Goal: Transaction & Acquisition: Purchase product/service

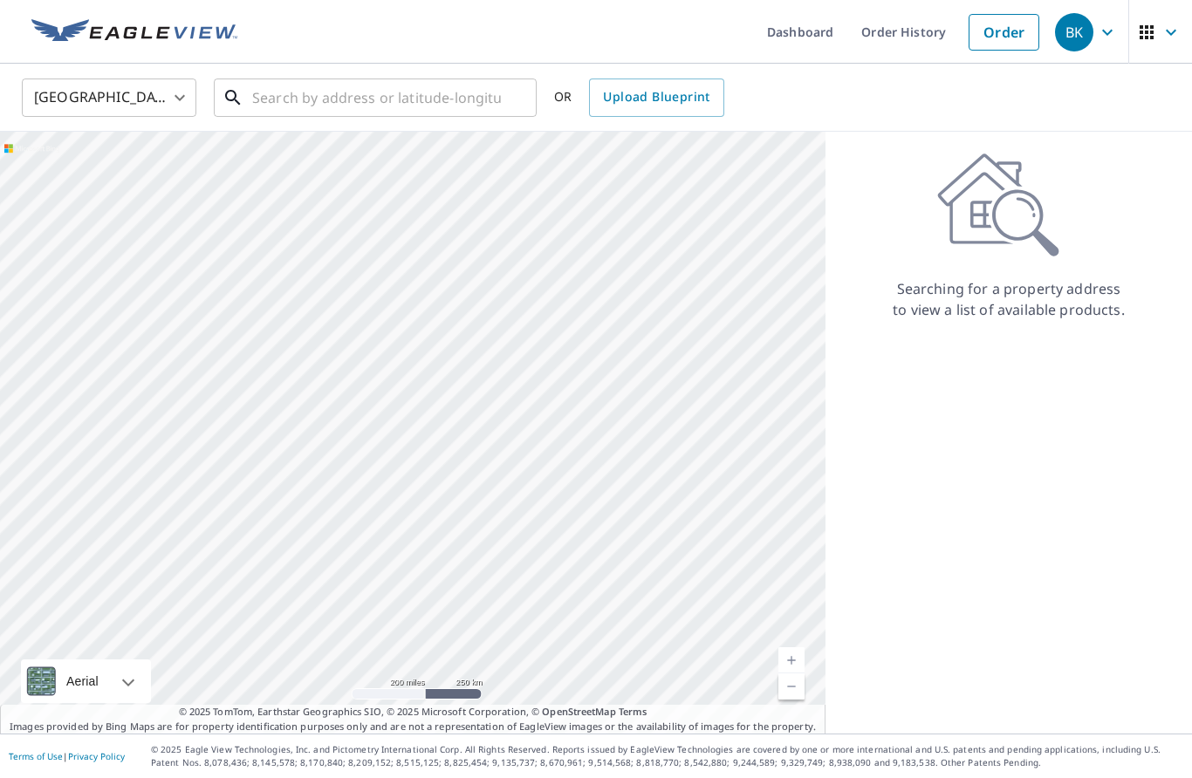
click at [403, 99] on input "text" at bounding box center [376, 97] width 249 height 49
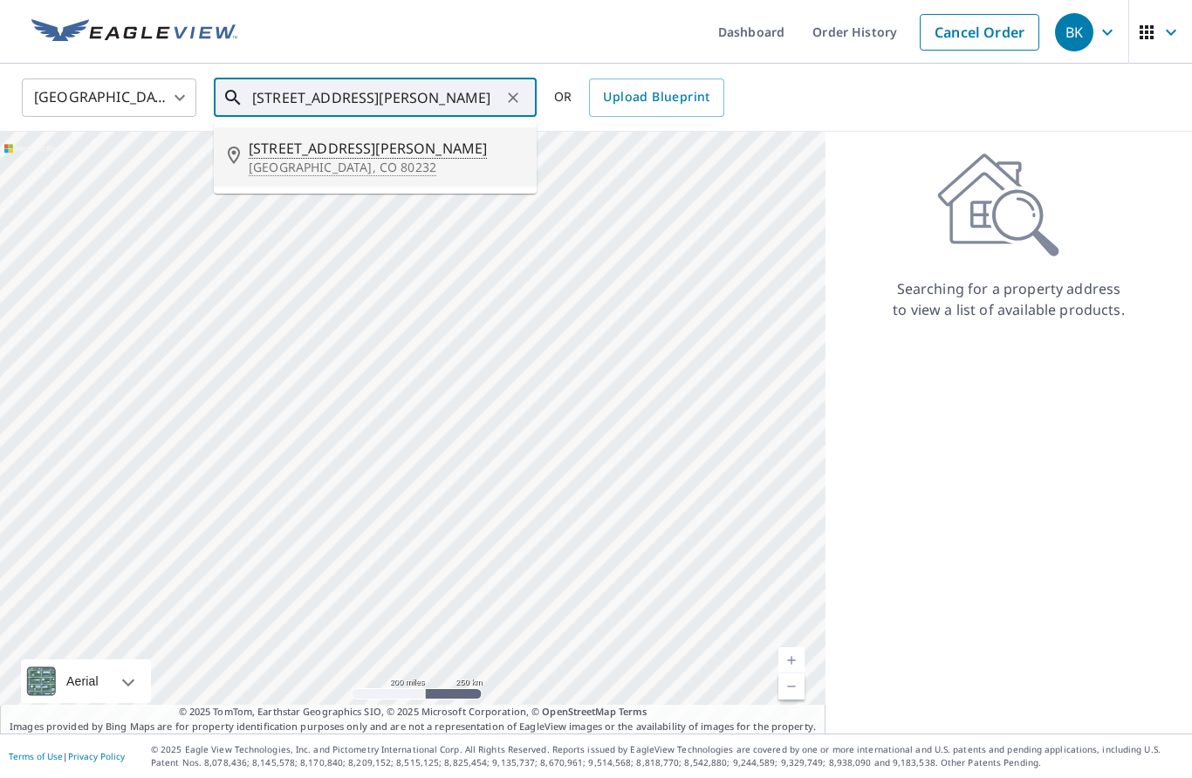
click at [288, 160] on p "[GEOGRAPHIC_DATA], CO 80232" at bounding box center [386, 167] width 274 height 17
type input "[STREET_ADDRESS][PERSON_NAME]"
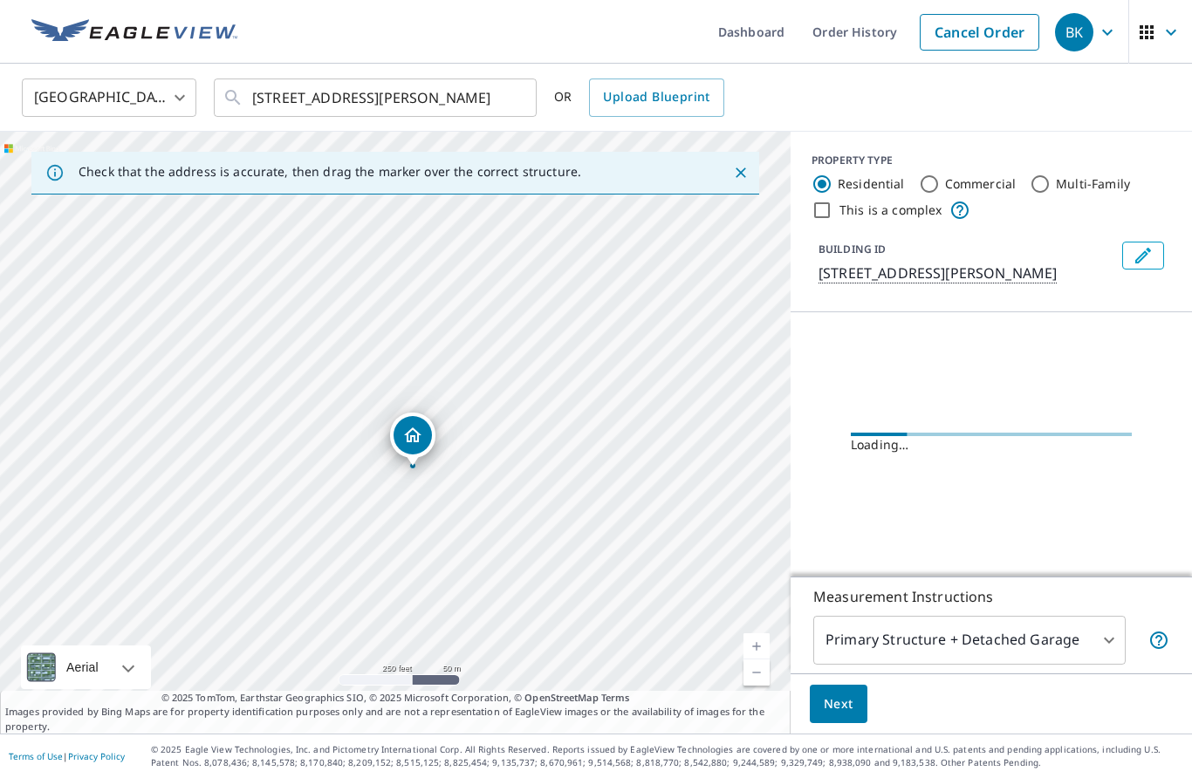
click at [760, 660] on link "Current Level 17, Zoom In" at bounding box center [757, 647] width 26 height 26
click at [749, 660] on link "Current Level 18, Zoom In" at bounding box center [757, 647] width 26 height 26
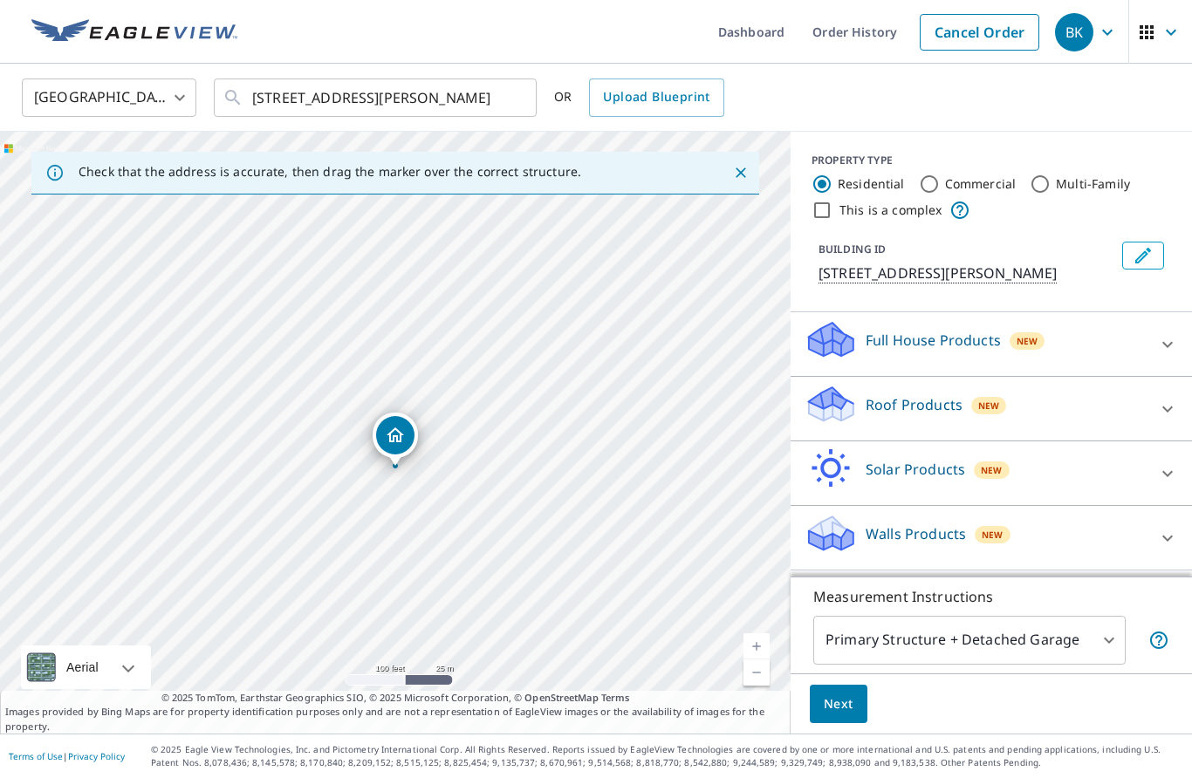
click at [756, 660] on link "Current Level 18, Zoom In" at bounding box center [757, 647] width 26 height 26
click at [756, 660] on link "Current Level 19, Zoom In" at bounding box center [757, 647] width 26 height 26
click at [1163, 408] on icon at bounding box center [1167, 409] width 10 height 6
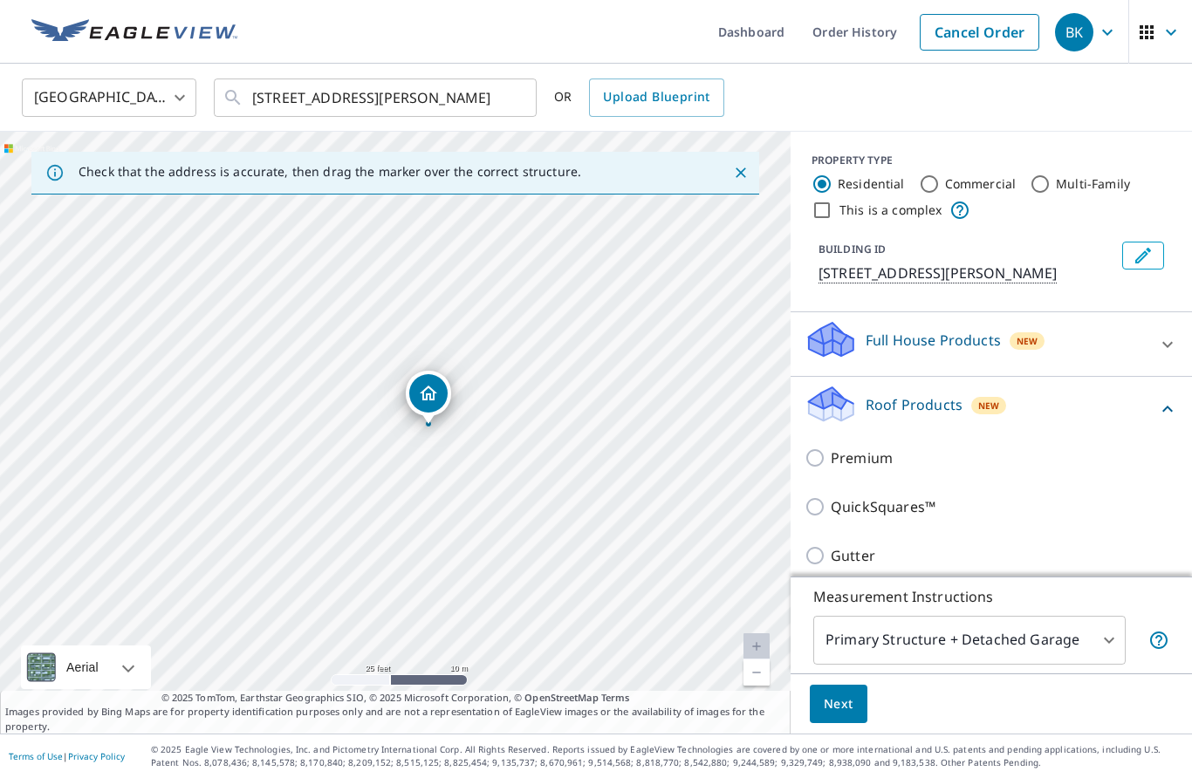
click at [825, 555] on input "Gutter" at bounding box center [818, 555] width 26 height 21
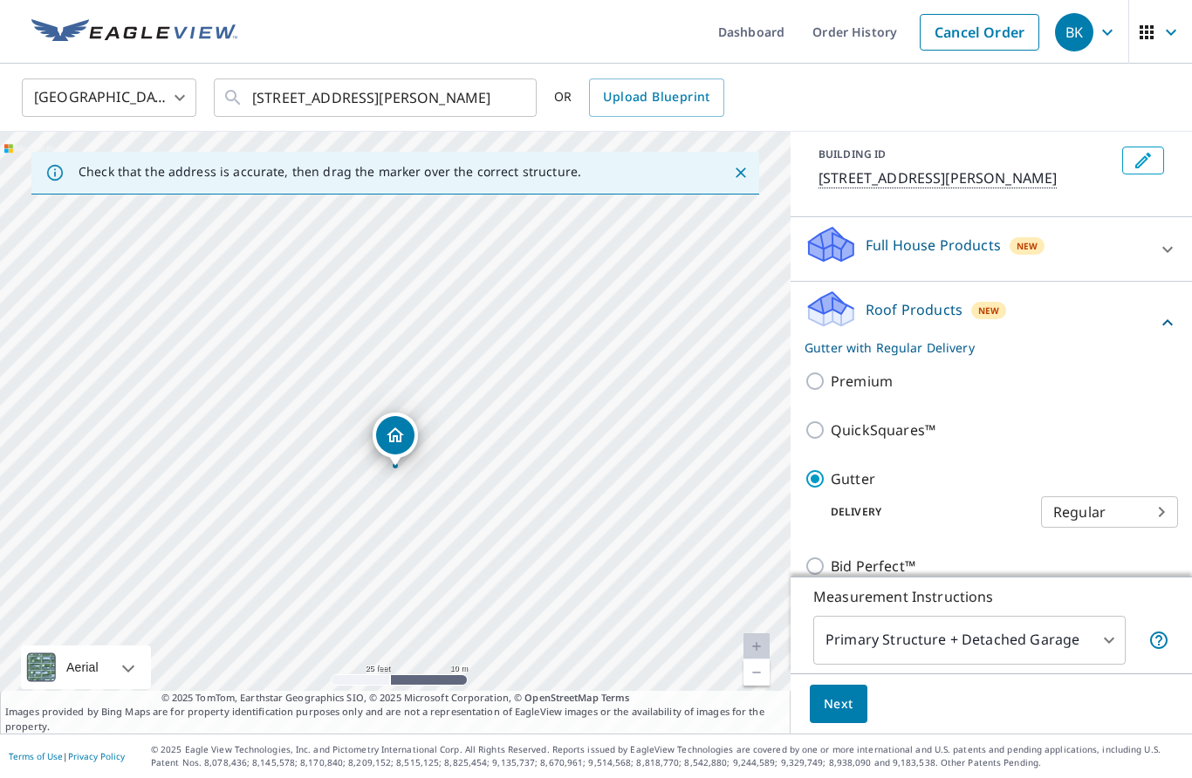
scroll to position [96, 0]
click at [847, 479] on p "Gutter" at bounding box center [853, 478] width 45 height 21
click at [831, 479] on input "Gutter" at bounding box center [818, 478] width 26 height 21
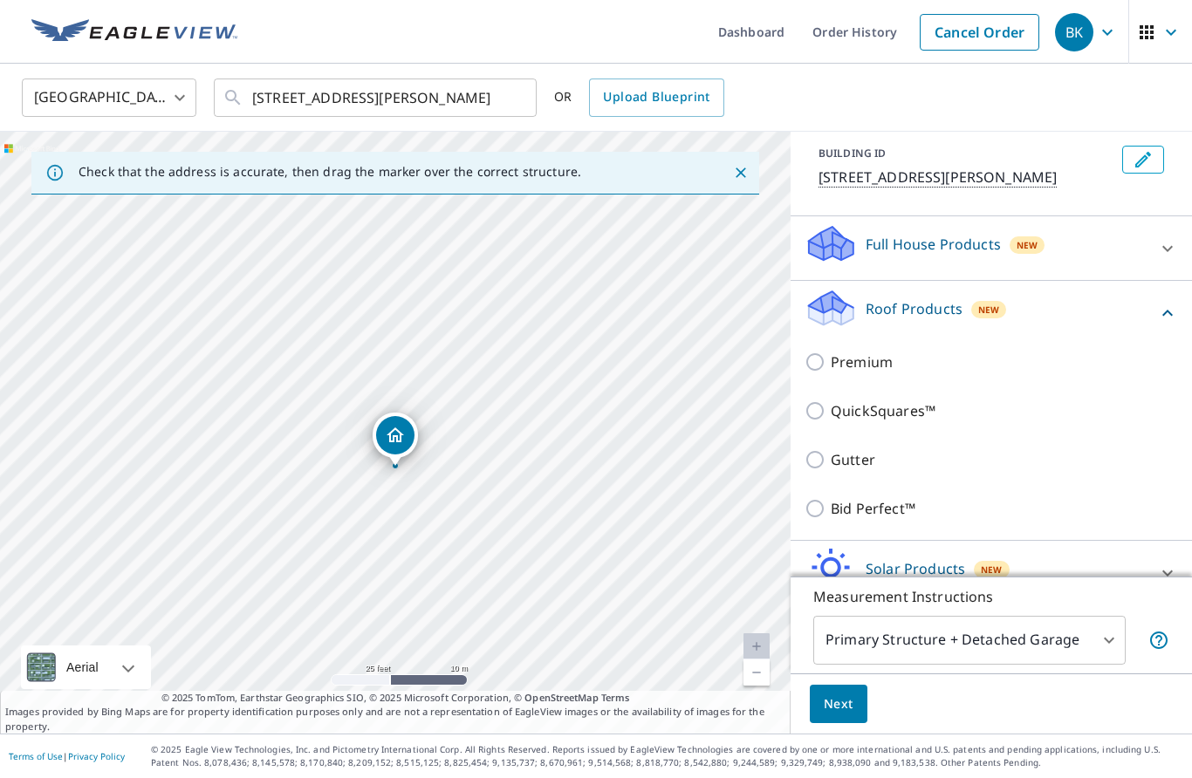
click at [863, 466] on p "Gutter" at bounding box center [853, 459] width 45 height 21
click at [831, 466] on input "Gutter" at bounding box center [818, 459] width 26 height 21
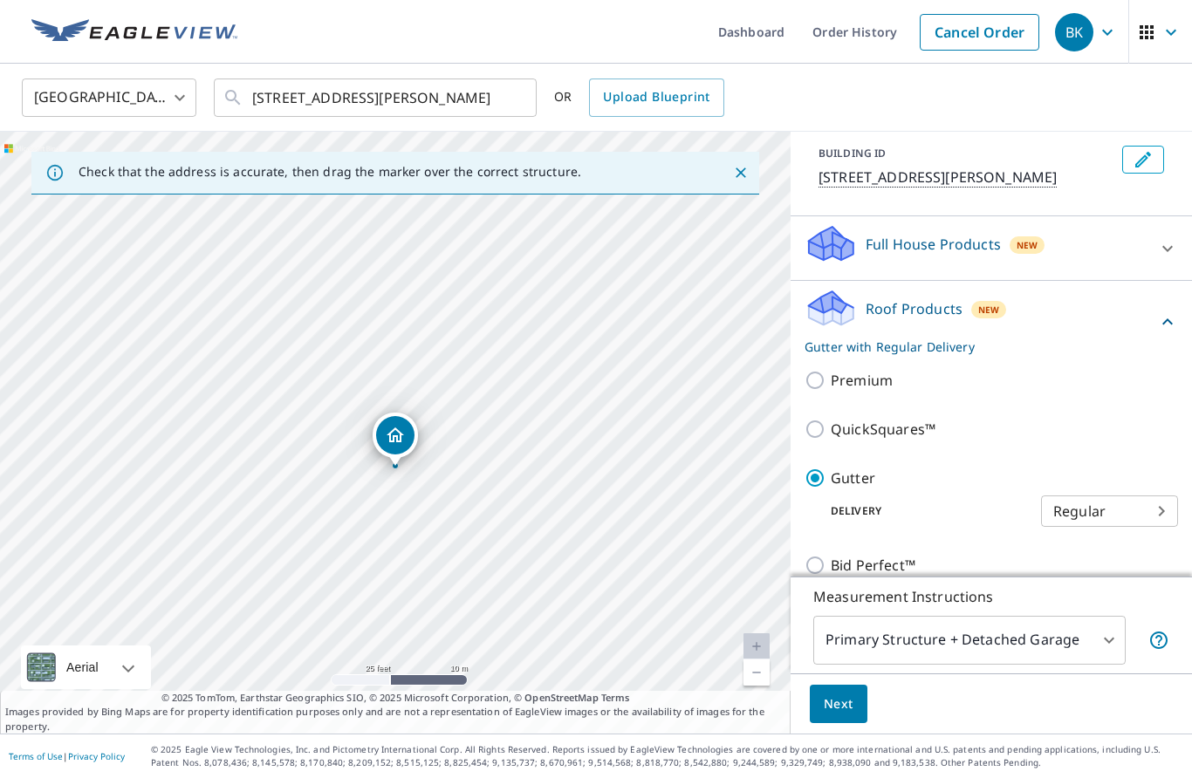
click at [1016, 480] on label "Gutter" at bounding box center [1004, 478] width 347 height 21
click at [831, 480] on input "Gutter" at bounding box center [818, 478] width 26 height 21
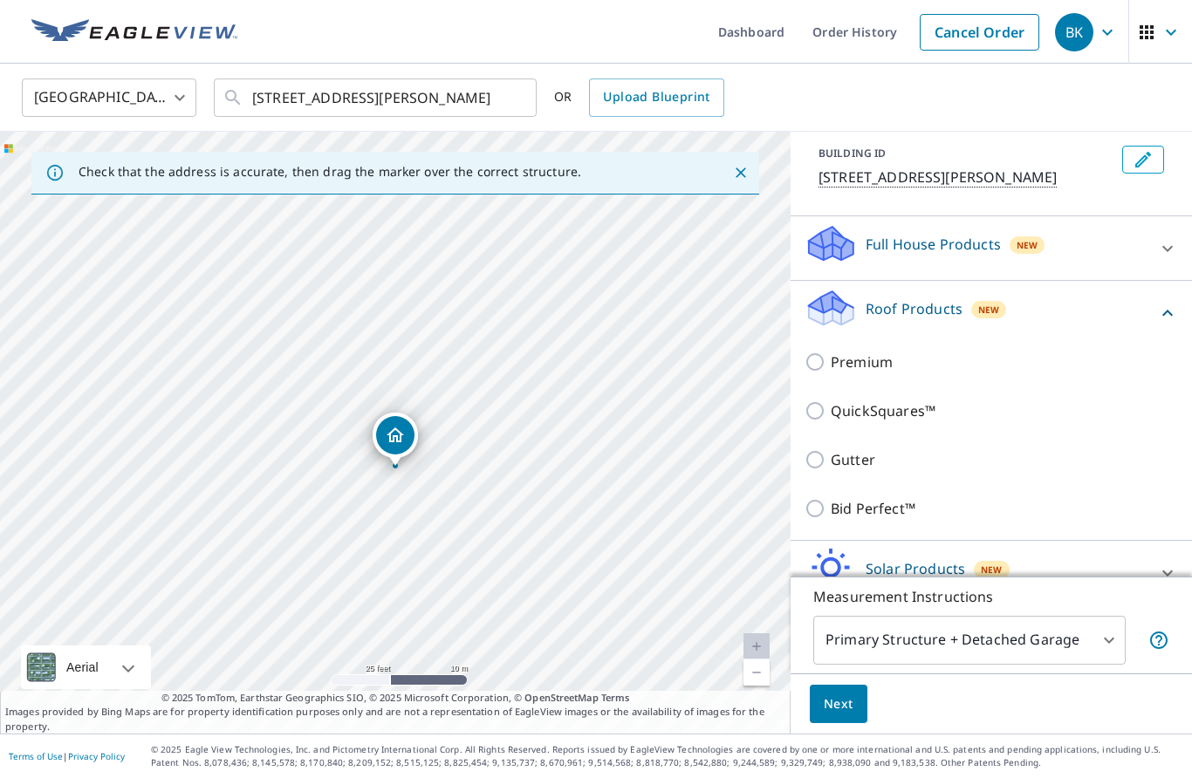
click at [1013, 481] on div "Gutter" at bounding box center [992, 459] width 374 height 49
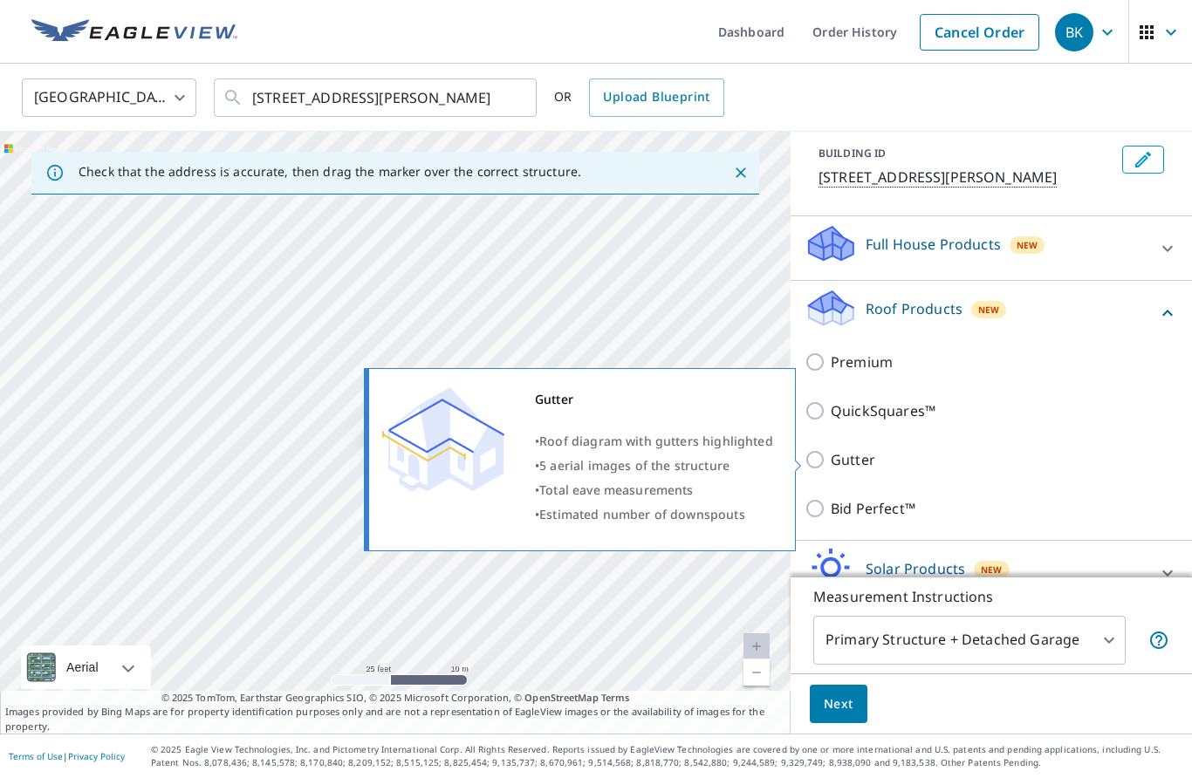
click at [823, 451] on input "Gutter" at bounding box center [818, 459] width 26 height 21
checkbox input "true"
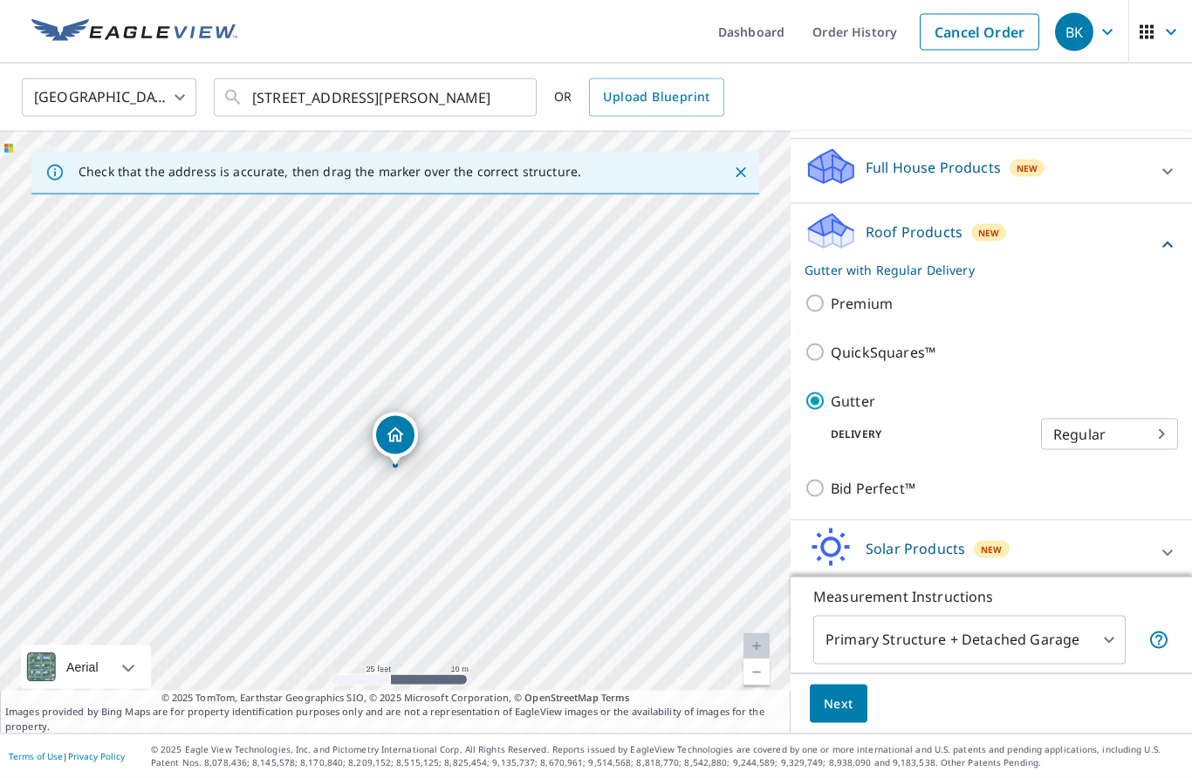
scroll to position [73, 0]
click at [988, 639] on body "BK BK Dashboard Order History Cancel Order BK United States [GEOGRAPHIC_DATA] ​…" at bounding box center [596, 389] width 1192 height 778
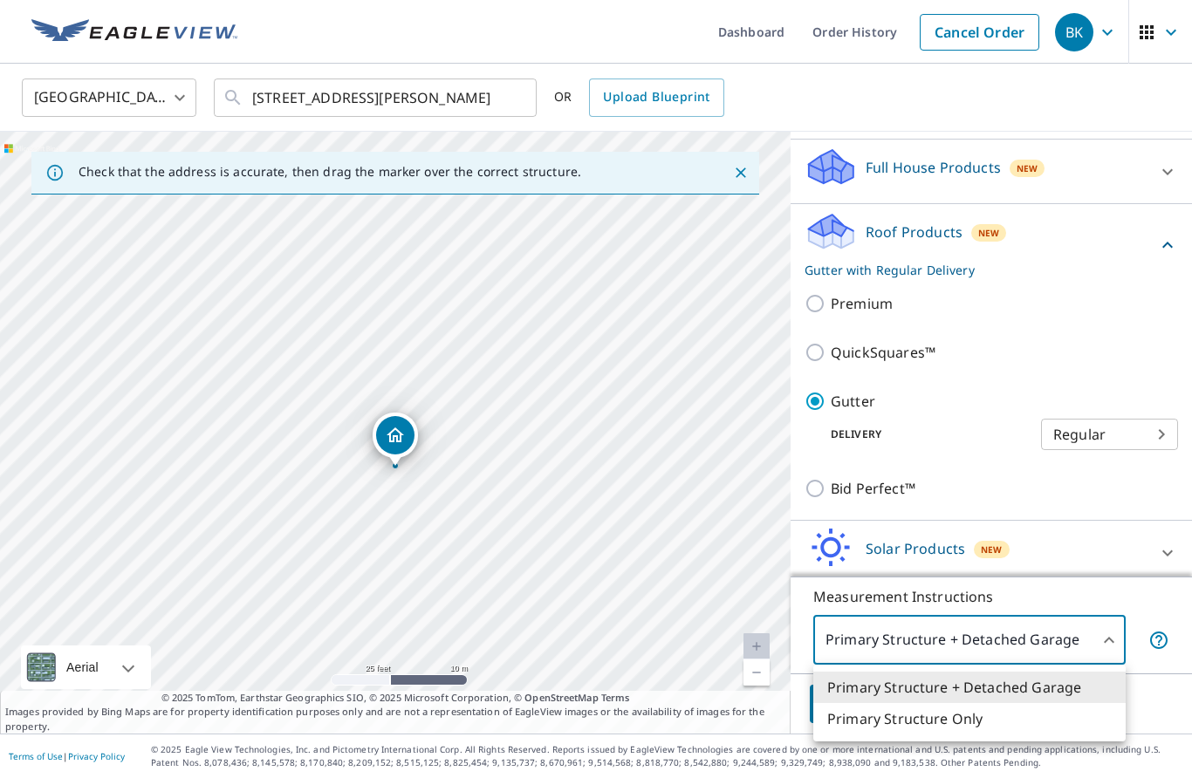
click at [1049, 591] on div at bounding box center [596, 389] width 1192 height 778
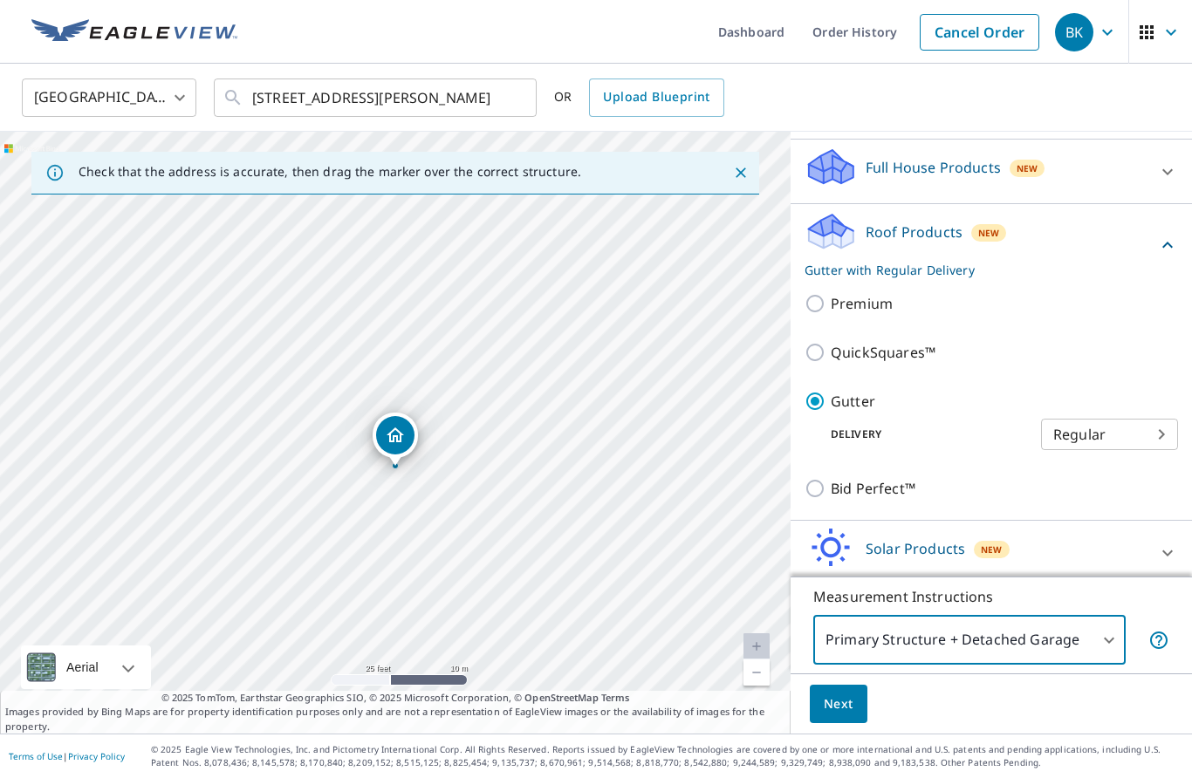
click at [840, 702] on span "Next" at bounding box center [839, 705] width 30 height 22
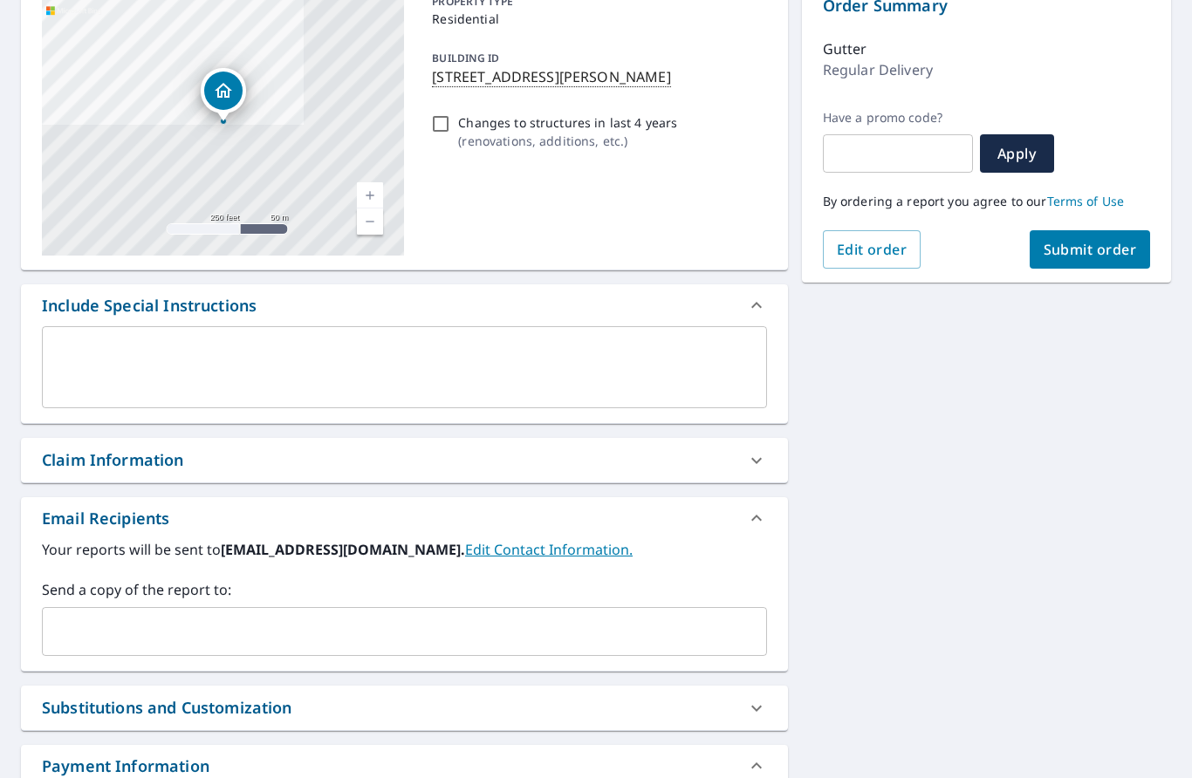
scroll to position [196, 0]
click at [511, 614] on input "text" at bounding box center [391, 630] width 683 height 33
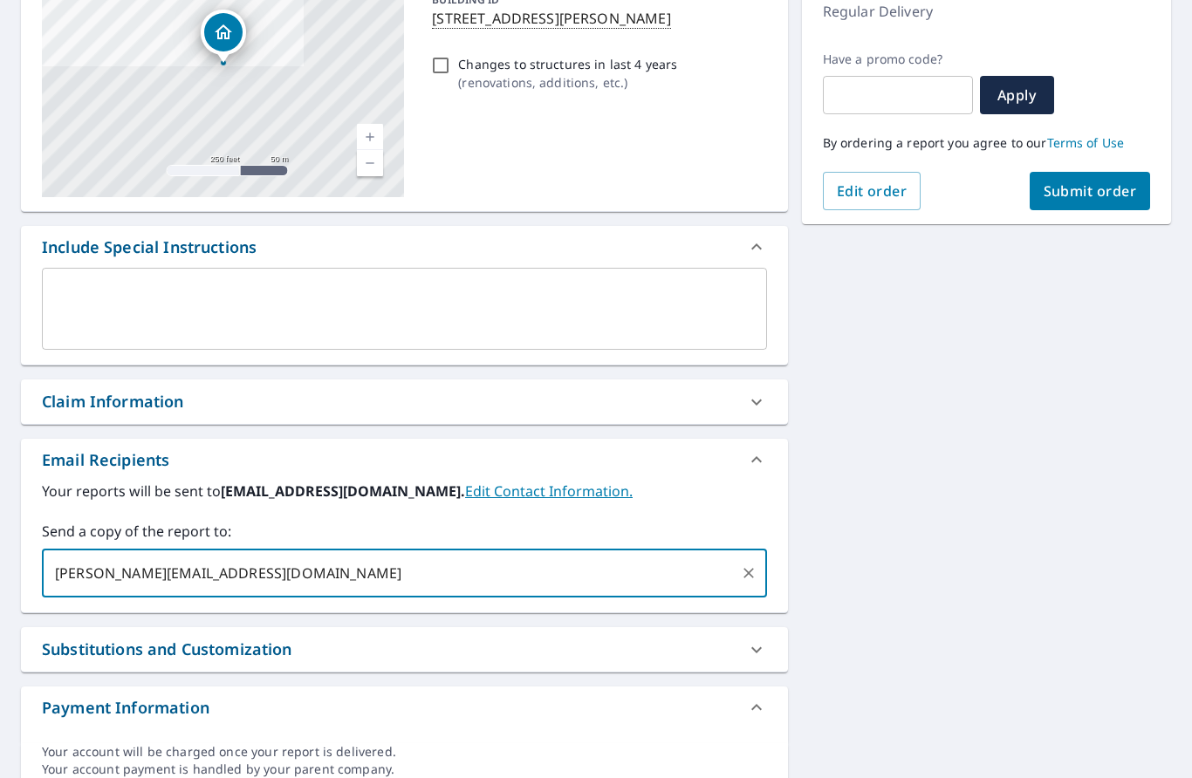
scroll to position [0, 0]
type input "[PERSON_NAME][EMAIL_ADDRESS][DOMAIN_NAME]"
click at [1087, 179] on button "Submit order" at bounding box center [1090, 191] width 121 height 38
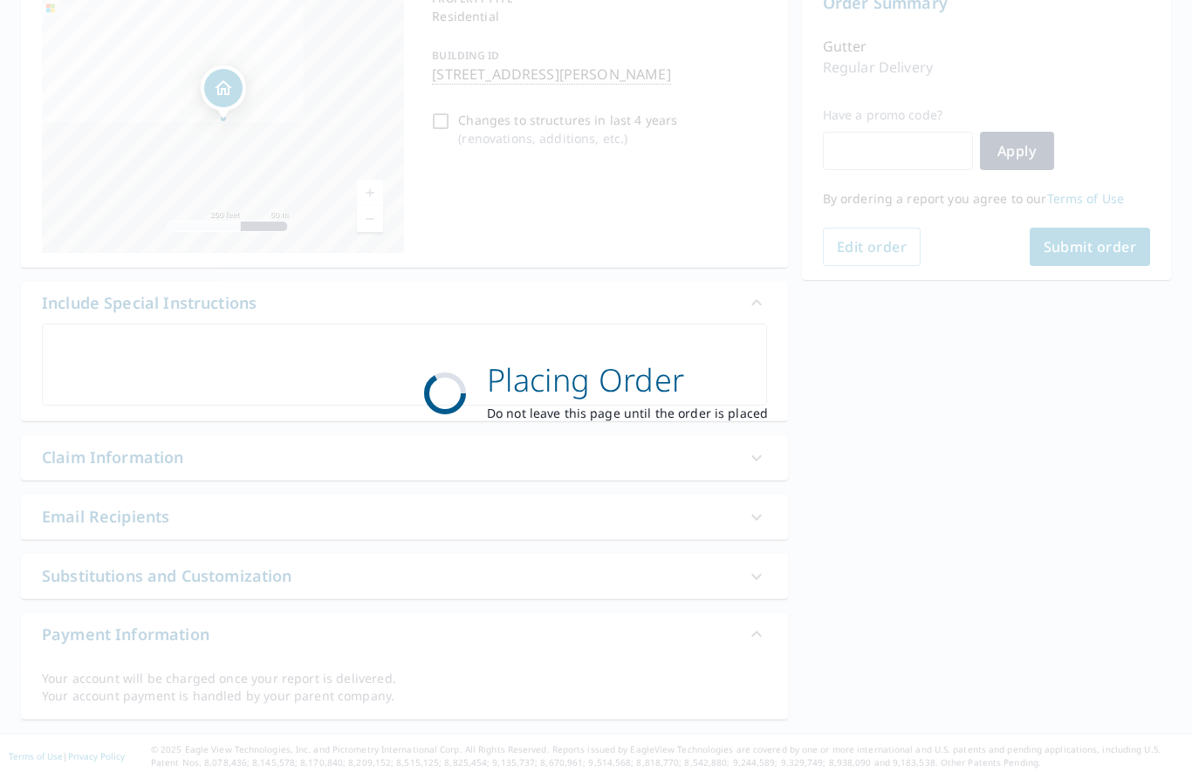
scroll to position [125, 0]
